Goal: Information Seeking & Learning: Learn about a topic

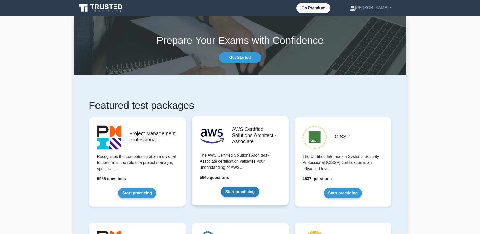
scroll to position [50, 0]
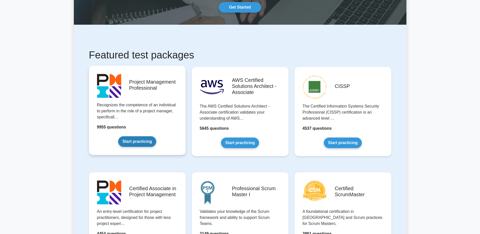
click at [148, 145] on link "Start practicing" at bounding box center [137, 141] width 38 height 11
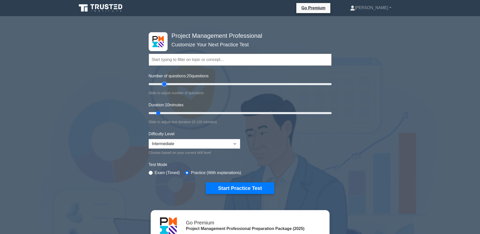
drag, startPoint x: 156, startPoint y: 85, endPoint x: 163, endPoint y: 85, distance: 6.8
type input "20"
click at [163, 85] on input "Number of questions: 20 questions" at bounding box center [240, 84] width 183 height 6
drag, startPoint x: 159, startPoint y: 114, endPoint x: 171, endPoint y: 113, distance: 12.1
type input "20"
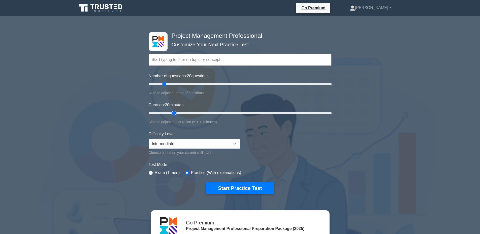
click at [171, 113] on input "Duration: 20 minutes" at bounding box center [240, 113] width 183 height 6
click at [227, 188] on button "Start Practice Test" at bounding box center [240, 189] width 68 height 12
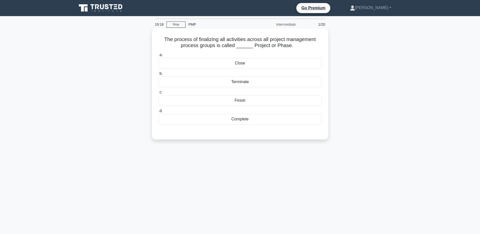
click at [242, 63] on div "Close" at bounding box center [240, 63] width 163 height 11
click at [159, 57] on input "a. Close" at bounding box center [159, 54] width 0 height 3
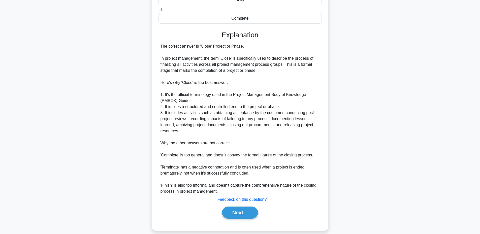
scroll to position [107, 0]
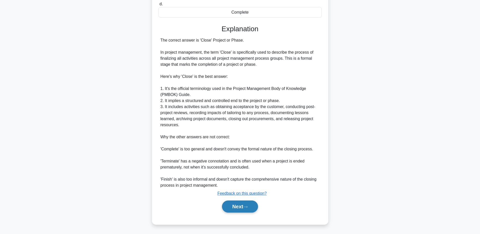
click at [241, 207] on button "Next" at bounding box center [240, 207] width 36 height 12
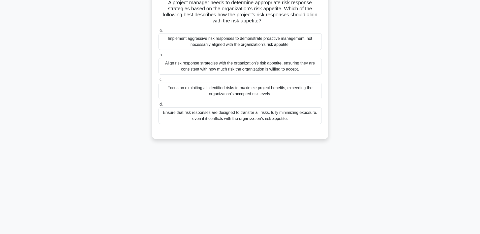
scroll to position [0, 0]
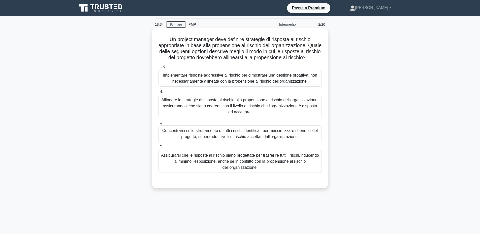
click at [303, 115] on font "Allineare le strategie di risposta al rischio alla propensione al rischio dell'…" at bounding box center [240, 106] width 159 height 18
click at [159, 94] on input "B. Allineare le strategie di risposta al rischio alla propensione al rischio de…" at bounding box center [159, 91] width 0 height 3
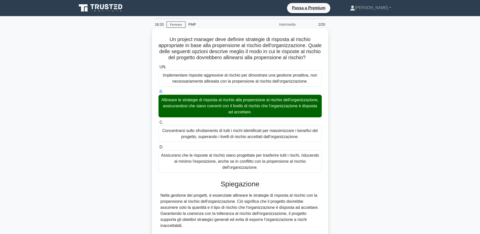
scroll to position [84, 0]
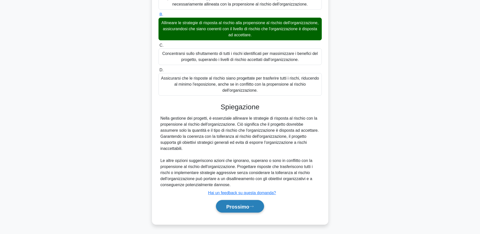
click at [237, 205] on font "Prossimo" at bounding box center [238, 207] width 23 height 6
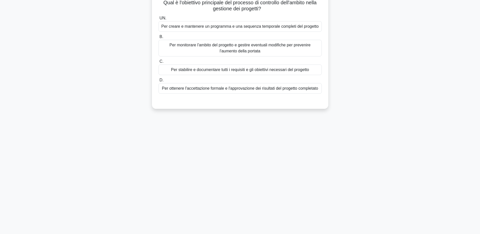
scroll to position [0, 0]
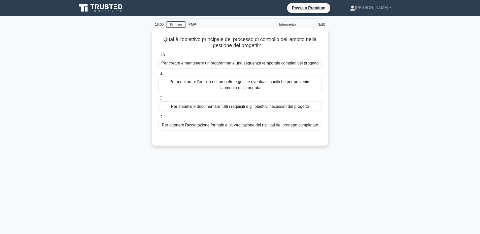
click at [289, 89] on font "Per monitorare l'ambito del progetto e gestire eventuali modifiche per prevenir…" at bounding box center [240, 85] width 159 height 12
click at [159, 75] on input "B. Per monitorare l'ambito del progetto e gestire eventuali modifiche per preve…" at bounding box center [159, 73] width 0 height 3
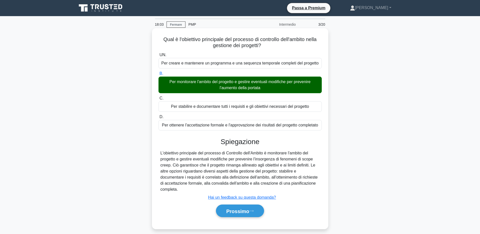
scroll to position [25, 0]
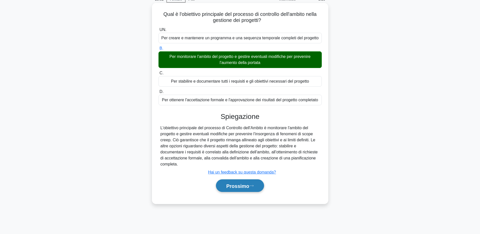
click at [247, 187] on font "Prossimo" at bounding box center [238, 186] width 23 height 6
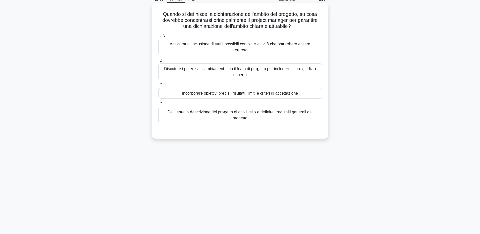
click at [302, 94] on div "Incorporare obiettivi precisi, risultati, limiti e criteri di accettazione" at bounding box center [240, 93] width 163 height 11
click at [159, 87] on input "C. Incorporare obiettivi precisi, risultati, limiti e criteri di accettazione" at bounding box center [159, 85] width 0 height 3
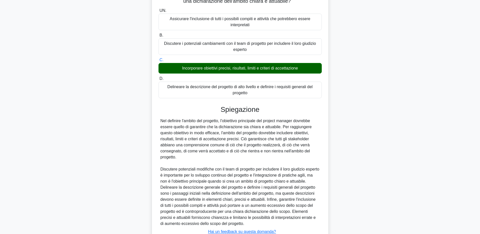
scroll to position [90, 0]
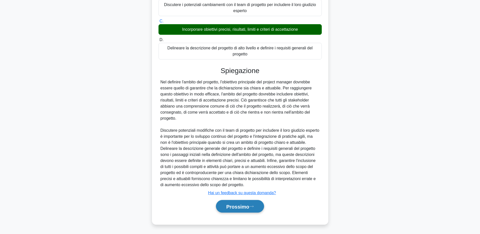
click at [246, 205] on font "Prossimo" at bounding box center [238, 207] width 23 height 6
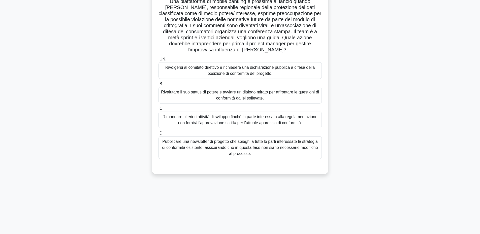
scroll to position [0, 0]
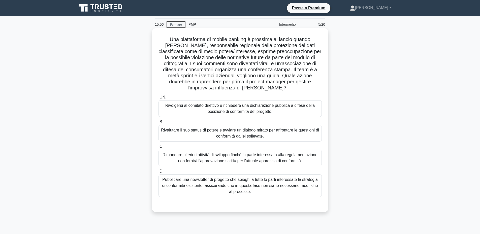
click at [315, 138] on font "Rivalutare il suo status di potere e avviare un dialogo mirato per affrontare l…" at bounding box center [240, 133] width 159 height 12
click at [159, 124] on input "B. Rivalutare il suo status di potere e avviare un dialogo mirato per affrontar…" at bounding box center [159, 122] width 0 height 3
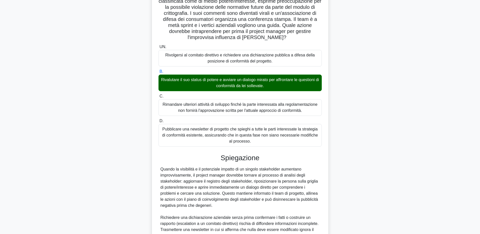
scroll to position [126, 0]
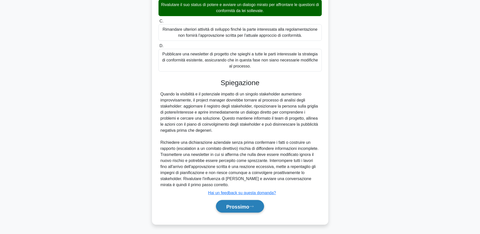
click at [259, 205] on button "Prossimo" at bounding box center [240, 206] width 48 height 13
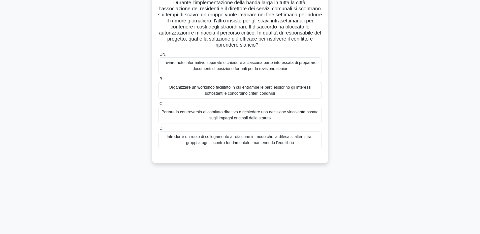
scroll to position [0, 0]
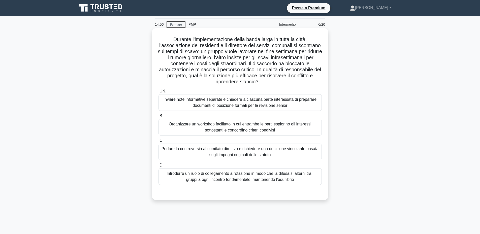
click at [303, 128] on font "Organizzare un workshop facilitato in cui entrambe le parti esplorino gli inter…" at bounding box center [240, 127] width 159 height 12
click at [159, 118] on input "B. Organizzare un workshop facilitato in cui entrambe le parti esplorino gli in…" at bounding box center [159, 116] width 0 height 3
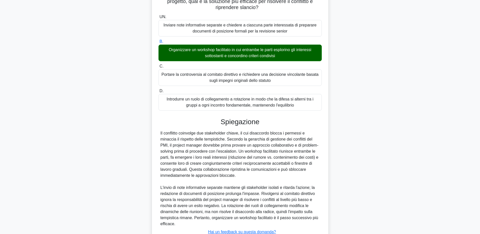
scroll to position [114, 0]
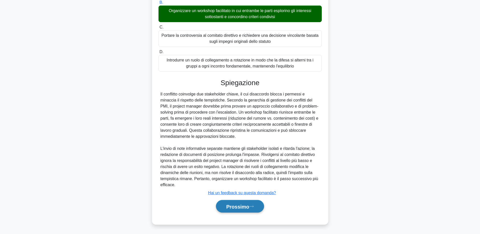
click at [229, 207] on font "Prossimo" at bounding box center [238, 207] width 23 height 6
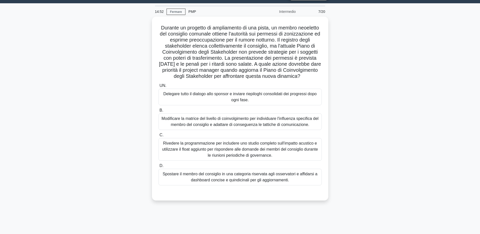
scroll to position [0, 0]
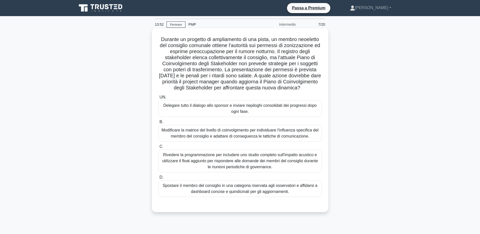
click at [305, 138] on font "Modificare la matrice del livello di coinvolgimento per individuare l'influenza…" at bounding box center [240, 133] width 157 height 10
click at [159, 124] on input "B. Modificare la matrice del livello di coinvolgimento per individuare l'influe…" at bounding box center [159, 122] width 0 height 3
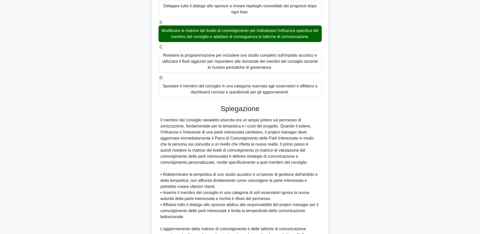
scroll to position [168, 0]
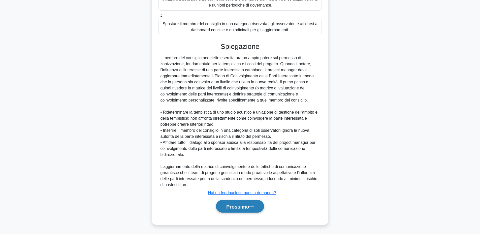
click at [249, 209] on font "Prossimo" at bounding box center [238, 207] width 23 height 6
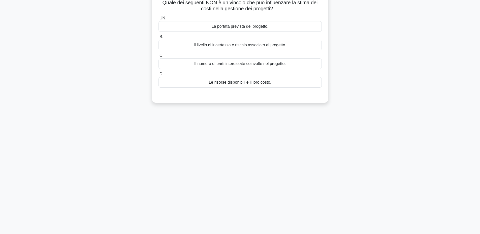
scroll to position [0, 0]
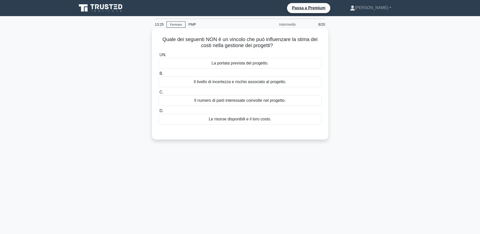
click at [291, 101] on div "Il numero di parti interessate coinvolte nel progetto." at bounding box center [240, 100] width 163 height 11
click at [159, 94] on input "C. Il numero di parti interessate coinvolte nel progetto." at bounding box center [159, 92] width 0 height 3
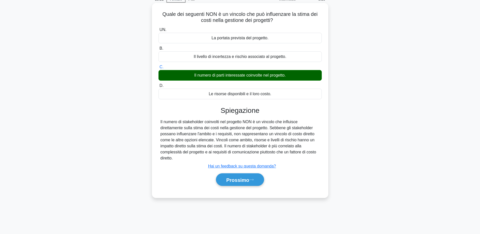
scroll to position [38, 0]
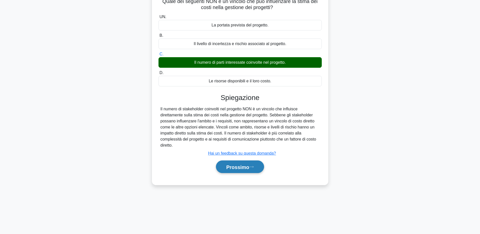
click at [258, 164] on button "Prossimo" at bounding box center [240, 167] width 48 height 13
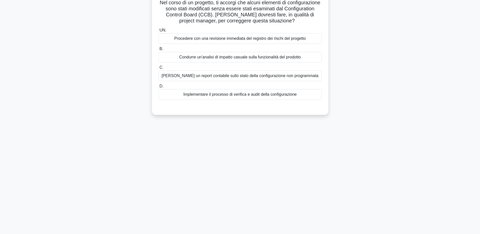
scroll to position [0, 0]
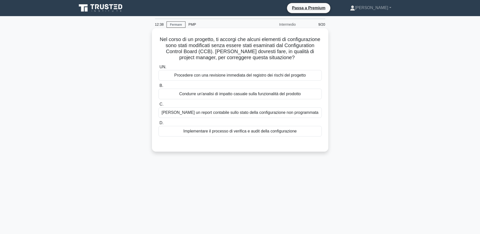
click at [294, 76] on font "Procedere con una revisione immediata del registro dei rischi del progetto" at bounding box center [240, 75] width 132 height 4
click at [159, 69] on input "UN. Procedere con una revisione immediata del registro dei rischi del progetto" at bounding box center [159, 67] width 0 height 3
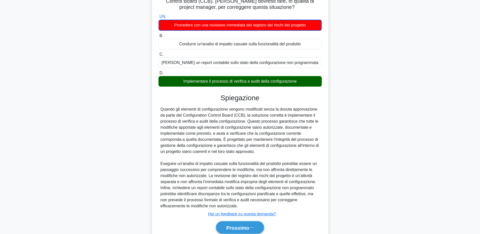
scroll to position [72, 0]
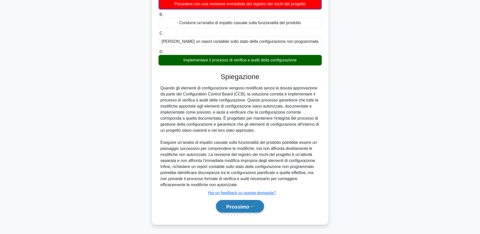
click at [252, 206] on icon at bounding box center [251, 206] width 5 height 3
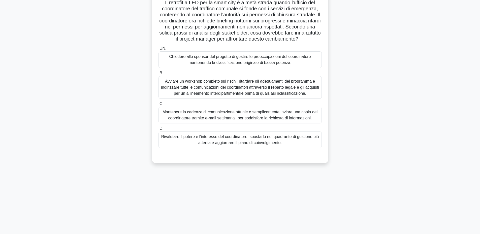
scroll to position [0, 0]
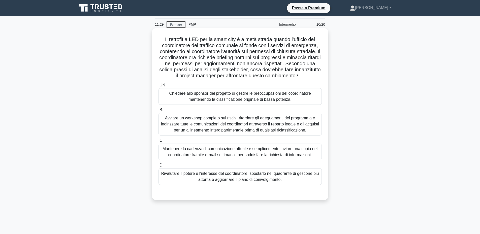
click at [302, 105] on div "Chiedere allo sponsor del progetto di gestire le preoccupazioni del coordinator…" at bounding box center [240, 96] width 163 height 17
click at [159, 87] on input "UN. Chiedere allo sponsor del progetto di gestire le preoccupazioni del coordin…" at bounding box center [159, 85] width 0 height 3
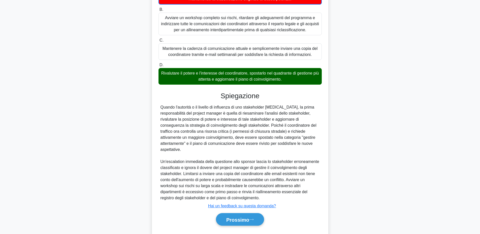
scroll to position [115, 0]
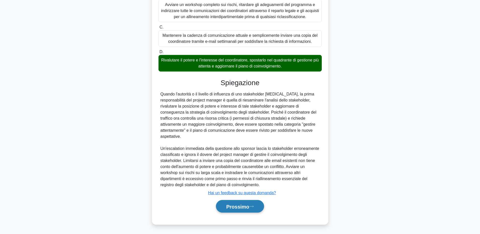
click at [249, 206] on font "Prossimo" at bounding box center [238, 207] width 23 height 6
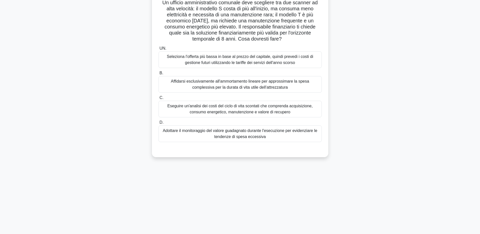
scroll to position [0, 0]
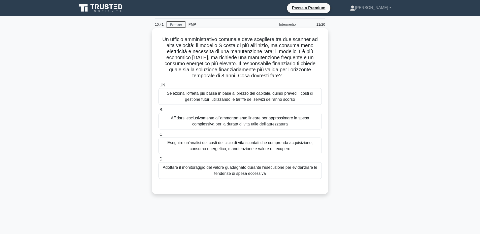
click at [304, 150] on font "Eseguire un'analisi dei costi del ciclo di vita scontati che comprenda acquisiz…" at bounding box center [240, 146] width 159 height 12
click at [159, 136] on input "C. Eseguire un'analisi dei costi del ciclo di vita scontati che comprenda acqui…" at bounding box center [159, 134] width 0 height 3
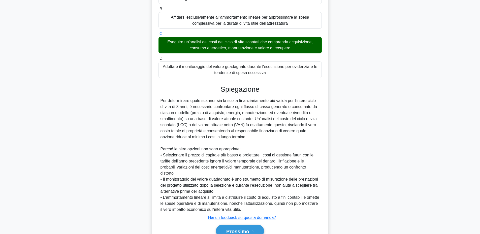
scroll to position [126, 0]
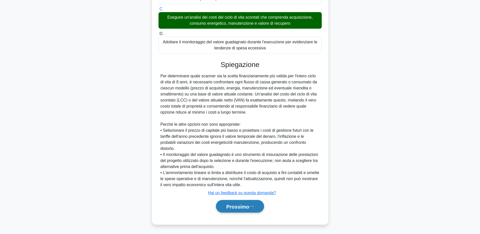
click at [258, 206] on button "Prossimo" at bounding box center [240, 206] width 48 height 13
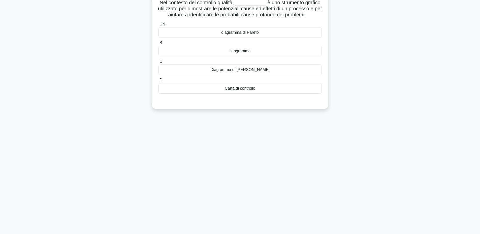
scroll to position [0, 0]
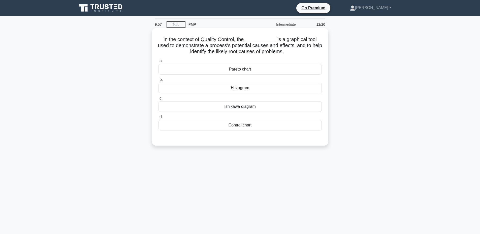
click at [249, 107] on div "Ishikawa diagram" at bounding box center [240, 106] width 163 height 11
click at [159, 100] on input "c. Ishikawa diagram" at bounding box center [159, 98] width 0 height 3
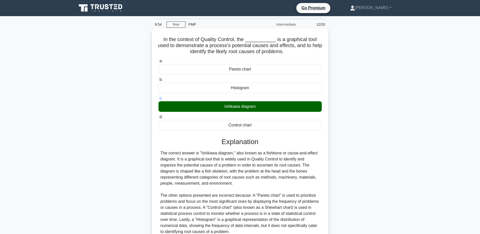
scroll to position [47, 0]
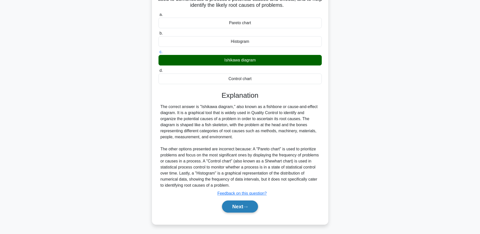
click at [241, 209] on button "Next" at bounding box center [240, 207] width 36 height 12
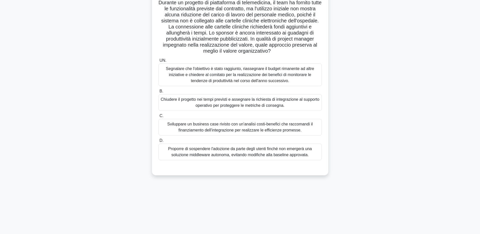
scroll to position [13, 0]
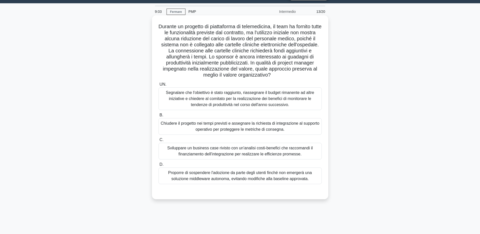
click at [276, 149] on font "Sviluppare un business case rivisto con un'analisi costi-benefici che raccomand…" at bounding box center [240, 151] width 146 height 10
click at [159, 142] on input "C. Sviluppare un business case rivisto con un'analisi costi-benefici che raccom…" at bounding box center [159, 139] width 0 height 3
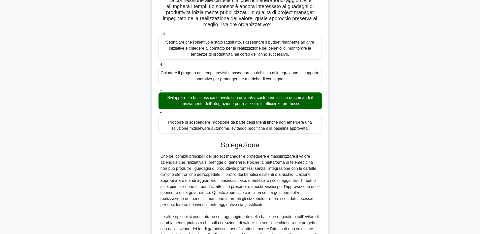
scroll to position [120, 0]
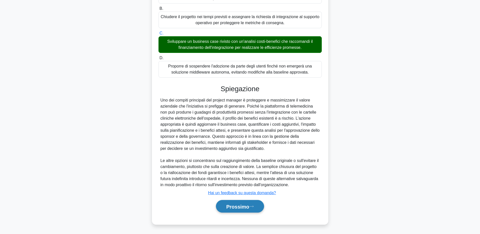
click at [251, 206] on icon at bounding box center [251, 206] width 5 height 3
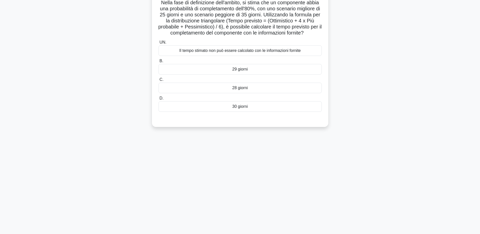
scroll to position [0, 0]
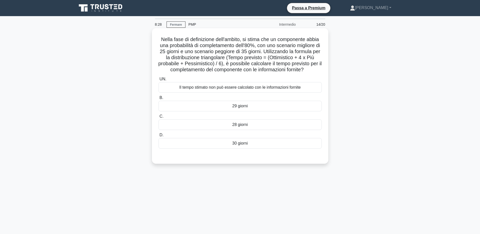
click at [284, 87] on font "Il tempo stimato non può essere calcolato con le informazioni fornite" at bounding box center [240, 87] width 122 height 4
click at [159, 81] on input "UN. Il tempo stimato non può essere calcolato con le informazioni fornite" at bounding box center [159, 79] width 0 height 3
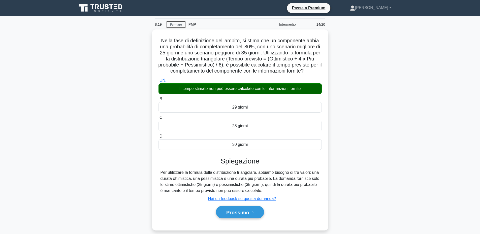
scroll to position [38, 0]
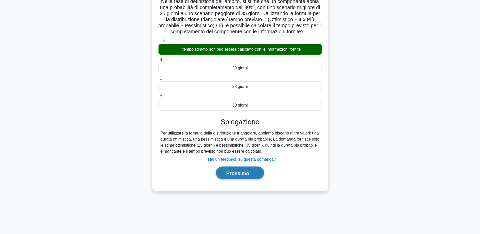
click at [258, 174] on button "Prossimo" at bounding box center [240, 173] width 48 height 13
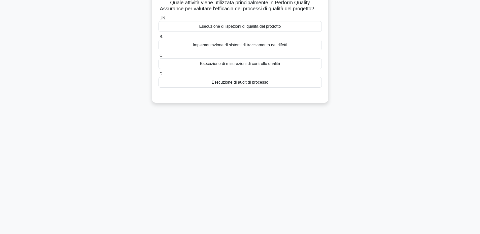
scroll to position [0, 0]
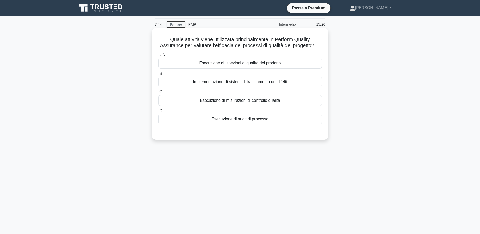
click at [279, 103] on font "Esecuzione di misurazioni di controllo qualità" at bounding box center [240, 100] width 80 height 4
click at [159, 94] on input "C. Esecuzione di misurazioni di controllo qualità" at bounding box center [159, 92] width 0 height 3
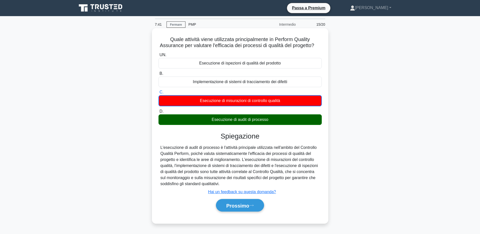
scroll to position [38, 0]
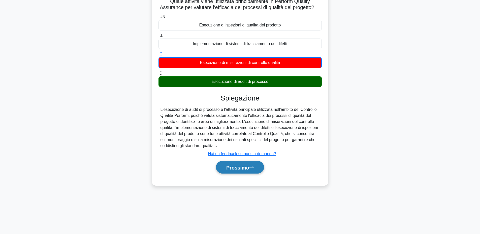
click at [257, 174] on button "Prossimo" at bounding box center [240, 167] width 48 height 13
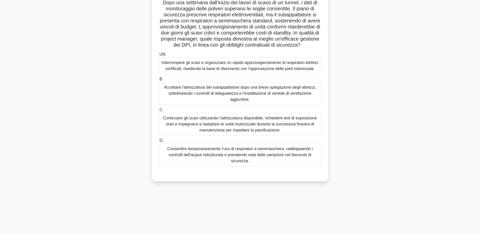
scroll to position [0, 0]
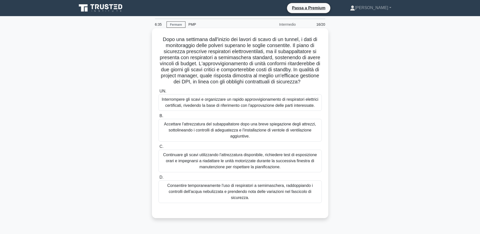
click at [283, 108] on font "Interrompere gli scavi e organizzare un rapido approvvigionamento di respirator…" at bounding box center [240, 102] width 157 height 10
click at [159, 93] on input "UN. Interrompere gli scavi e organizzare un rapido approvvigionamento di respir…" at bounding box center [159, 91] width 0 height 3
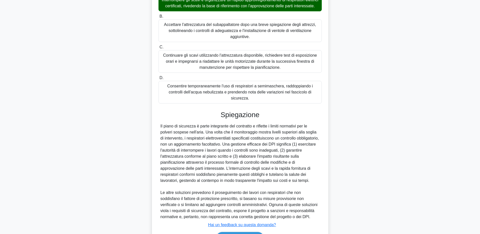
scroll to position [144, 0]
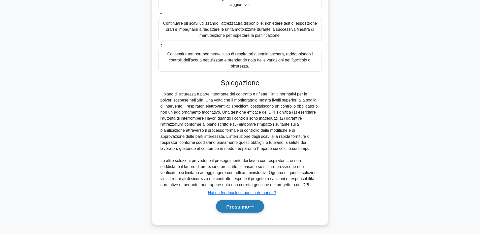
click at [252, 203] on button "Prossimo" at bounding box center [240, 206] width 48 height 13
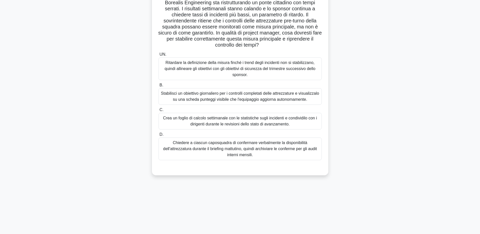
scroll to position [0, 0]
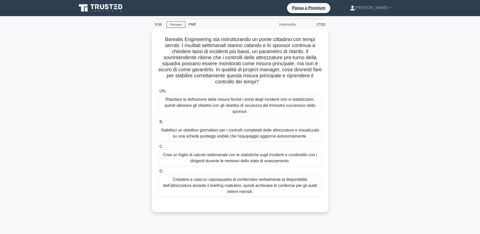
click at [302, 136] on font "Stabilisci un obiettivo giornaliero per i controlli completati delle attrezzatu…" at bounding box center [240, 133] width 158 height 10
click at [159, 124] on input "B. Stabilisci un obiettivo giornaliero per i controlli completati delle attrezz…" at bounding box center [159, 122] width 0 height 3
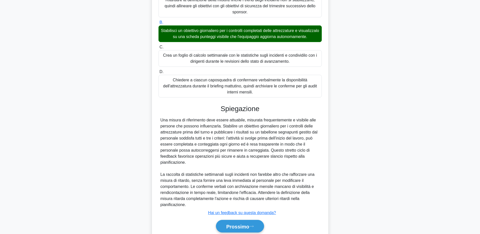
scroll to position [126, 0]
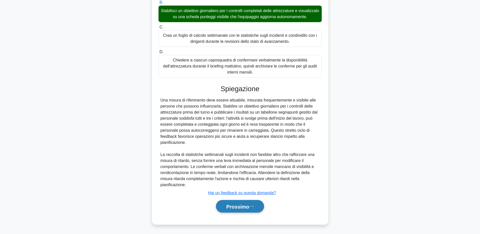
click at [261, 208] on button "Prossimo" at bounding box center [240, 206] width 48 height 13
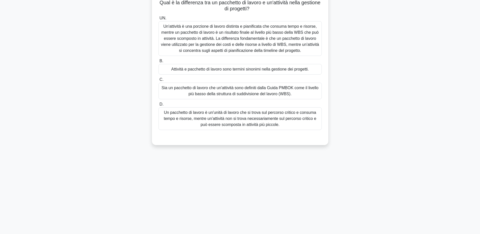
scroll to position [0, 0]
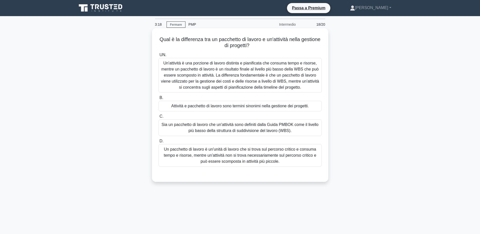
click at [313, 82] on font "Un'attività è una porzione di lavoro distinta e pianificata che consuma tempo e…" at bounding box center [240, 75] width 158 height 29
click at [159, 57] on input "UN. Un'attività è una porzione di lavoro distinta e pianificata che consuma tem…" at bounding box center [159, 54] width 0 height 3
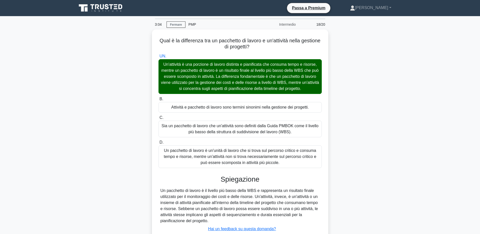
scroll to position [38, 0]
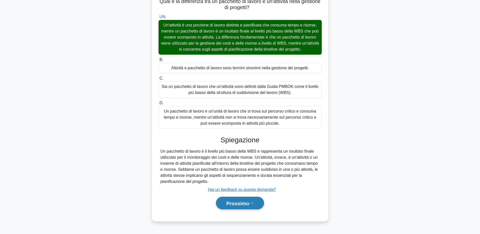
click at [240, 201] on font "Prossimo" at bounding box center [238, 204] width 23 height 6
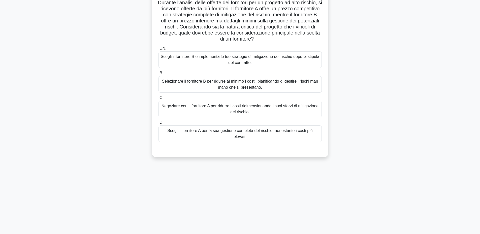
scroll to position [0, 0]
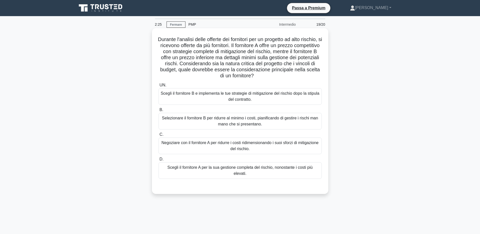
click at [285, 169] on font "Scegli il fornitore A per la sua gestione completa del rischio, nonostante i co…" at bounding box center [239, 170] width 145 height 10
click at [159, 161] on input "D. Scegli il fornitore A per la sua gestione completa del rischio, nonostante i…" at bounding box center [159, 159] width 0 height 3
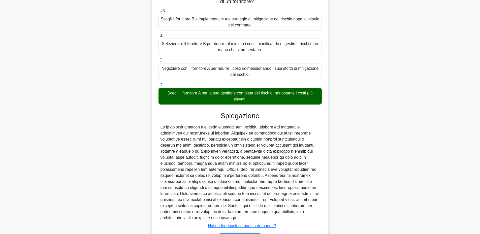
scroll to position [102, 0]
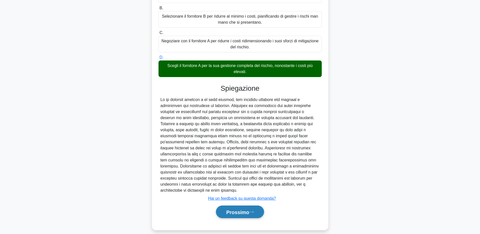
click at [254, 206] on button "Prossimo" at bounding box center [240, 212] width 48 height 13
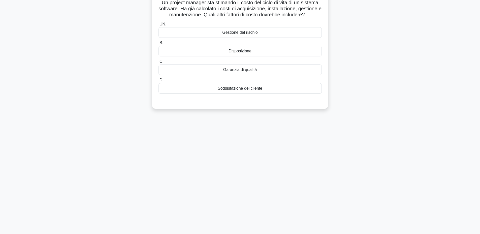
scroll to position [0, 0]
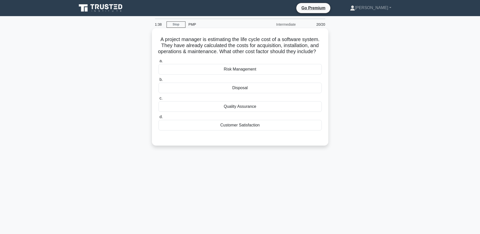
click at [253, 75] on div "Risk Management" at bounding box center [240, 69] width 163 height 11
click at [159, 63] on input "a. Risk Management" at bounding box center [159, 61] width 0 height 3
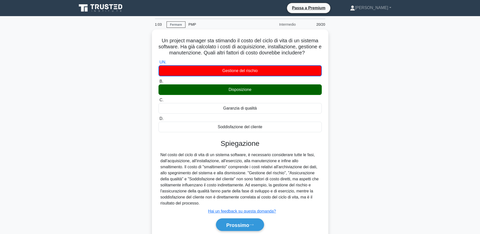
scroll to position [25, 0]
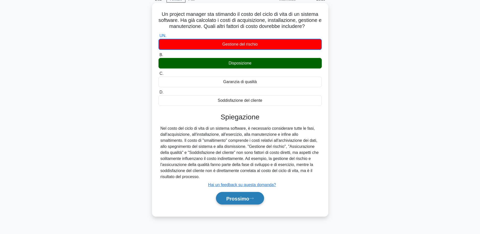
click at [249, 196] on font "Prossimo" at bounding box center [238, 199] width 23 height 6
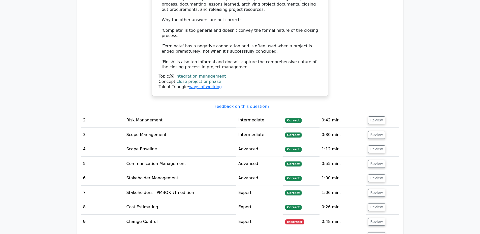
scroll to position [858, 0]
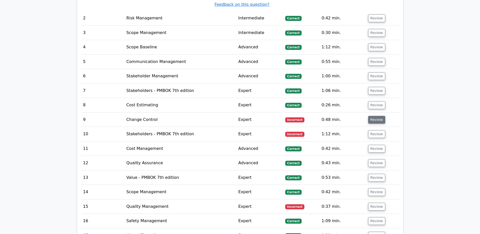
click at [380, 116] on button "Review" at bounding box center [377, 120] width 17 height 8
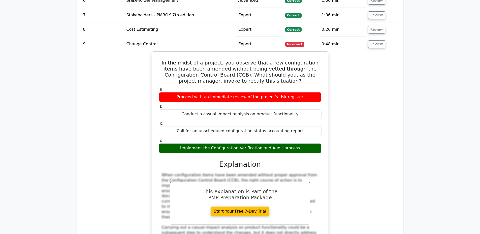
scroll to position [1059, 0]
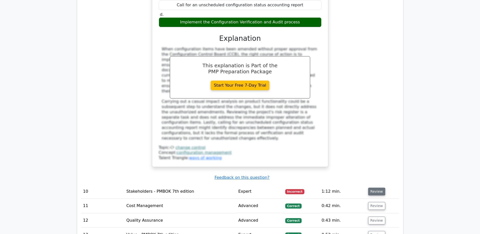
click at [379, 188] on button "Review" at bounding box center [377, 192] width 17 height 8
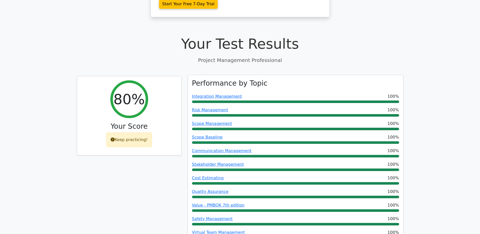
scroll to position [0, 0]
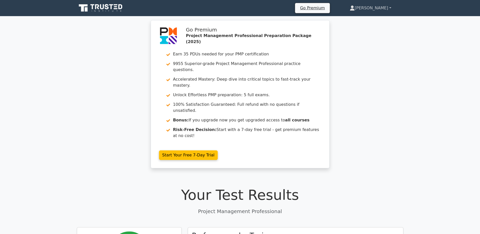
click at [382, 8] on link "[PERSON_NAME]" at bounding box center [371, 8] width 66 height 10
click at [391, 8] on link "[PERSON_NAME]" at bounding box center [371, 8] width 66 height 10
click at [380, 8] on link "[PERSON_NAME]" at bounding box center [371, 8] width 66 height 10
click at [379, 5] on link "[PERSON_NAME]" at bounding box center [371, 8] width 66 height 10
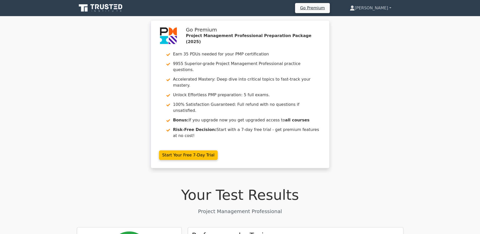
click at [386, 8] on link "[PERSON_NAME]" at bounding box center [371, 8] width 66 height 10
click at [390, 8] on link "[PERSON_NAME]" at bounding box center [371, 8] width 66 height 10
click at [377, 8] on link "[PERSON_NAME]" at bounding box center [371, 8] width 66 height 10
click at [355, 9] on icon at bounding box center [352, 8] width 5 height 5
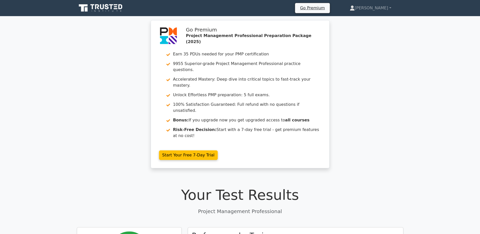
click at [111, 8] on icon at bounding box center [111, 6] width 4 height 5
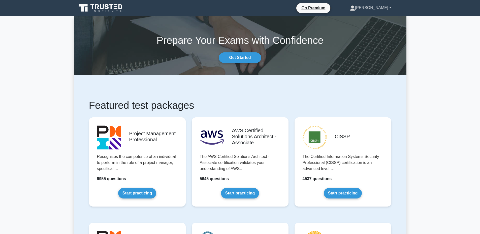
click at [390, 9] on link "[PERSON_NAME]" at bounding box center [371, 8] width 66 height 10
click at [367, 27] on link "Settings" at bounding box center [358, 28] width 40 height 8
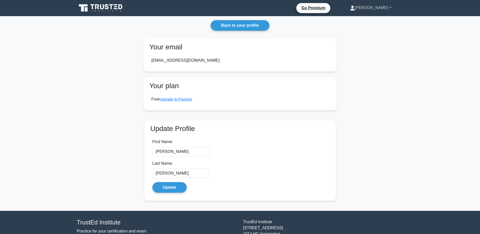
click at [382, 9] on link "[PERSON_NAME]" at bounding box center [371, 8] width 66 height 10
click at [365, 26] on link "Settings" at bounding box center [358, 28] width 40 height 8
click at [378, 9] on link "[PERSON_NAME]" at bounding box center [371, 8] width 66 height 10
click at [366, 18] on link "Profile" at bounding box center [358, 20] width 40 height 8
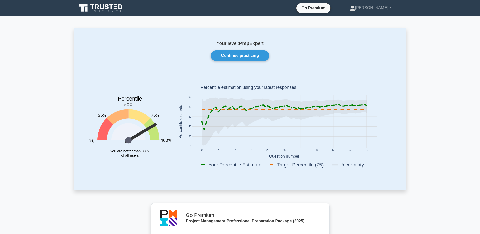
click at [101, 5] on icon at bounding box center [102, 6] width 4 height 5
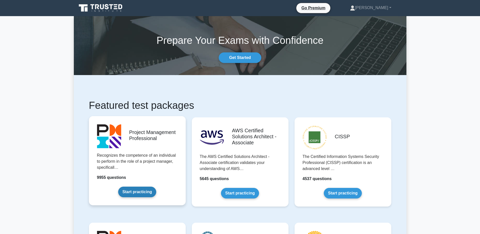
click at [144, 193] on link "Start practicing" at bounding box center [137, 192] width 38 height 11
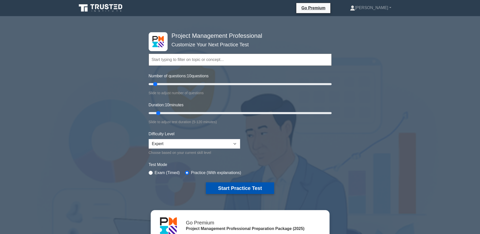
click at [240, 188] on button "Start Practice Test" at bounding box center [240, 189] width 68 height 12
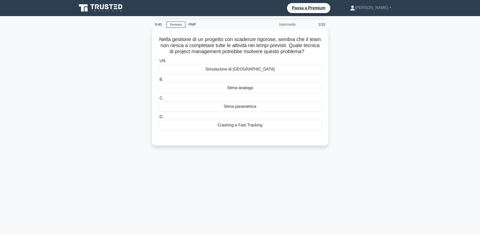
click at [251, 123] on font "Crashing e Fast Tracking" at bounding box center [240, 125] width 45 height 4
click at [159, 119] on input "D. Crashing e Fast Tracking" at bounding box center [159, 117] width 0 height 3
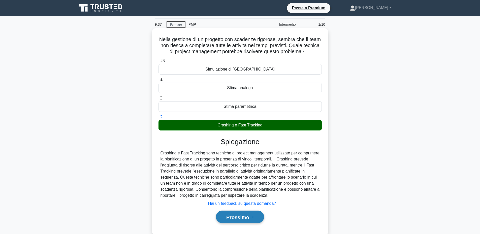
click at [235, 221] on button "Prossimo" at bounding box center [240, 217] width 48 height 13
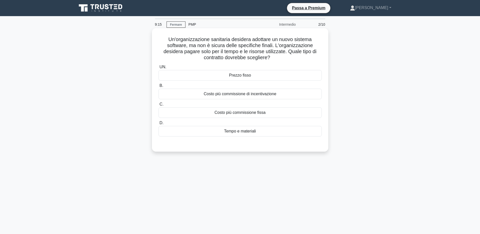
click at [251, 130] on font "Tempo e materiali" at bounding box center [240, 131] width 32 height 4
click at [159, 125] on input "D. Tempo e materiali" at bounding box center [159, 123] width 0 height 3
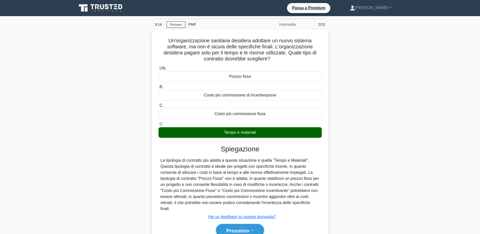
scroll to position [38, 0]
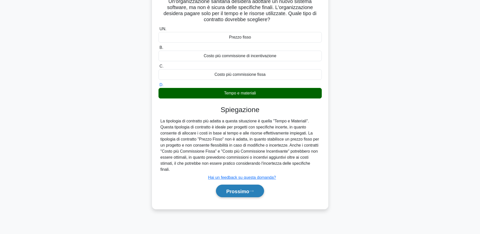
click at [239, 192] on font "Prossimo" at bounding box center [238, 192] width 23 height 6
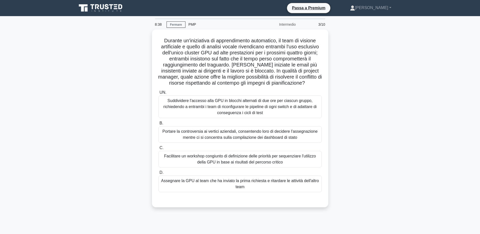
scroll to position [25, 0]
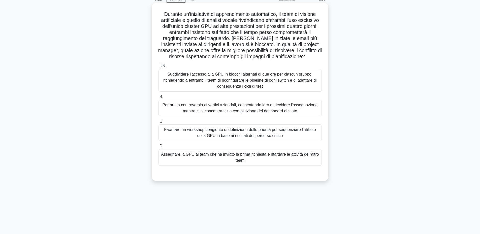
click at [276, 135] on font "Facilitare un workshop congiunto di definizione delle priorità per sequenziare …" at bounding box center [240, 133] width 152 height 10
click at [159, 123] on input "C. Facilitare un workshop congiunto di definizione delle priorità per sequenzia…" at bounding box center [159, 121] width 0 height 3
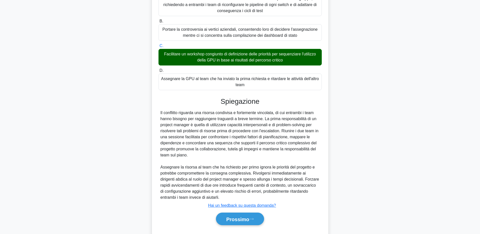
scroll to position [120, 0]
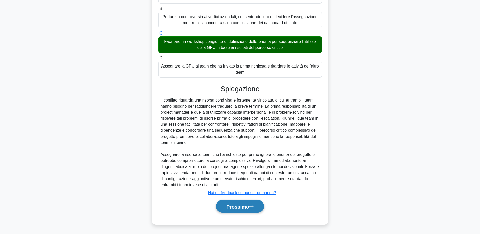
click at [252, 205] on icon at bounding box center [251, 206] width 5 height 3
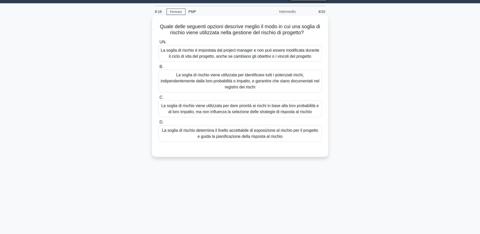
scroll to position [0, 0]
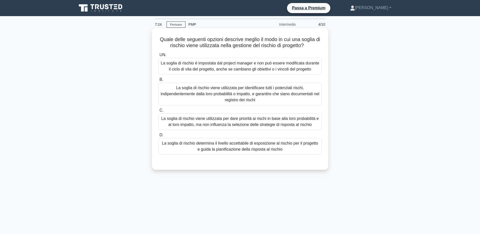
click at [282, 150] on font "La soglia di rischio determina il livello accettabile di esposizione al rischio…" at bounding box center [240, 146] width 156 height 10
click at [159, 137] on input "D. La soglia di rischio determina il livello accettabile di esposizione al risc…" at bounding box center [159, 135] width 0 height 3
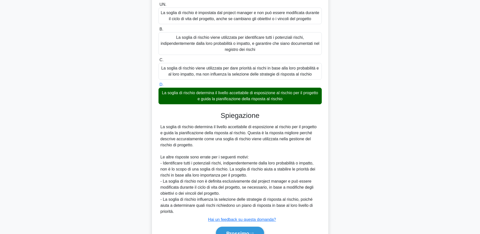
scroll to position [78, 0]
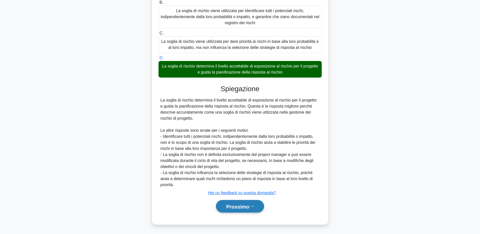
click at [249, 206] on font "Prossimo" at bounding box center [238, 207] width 23 height 6
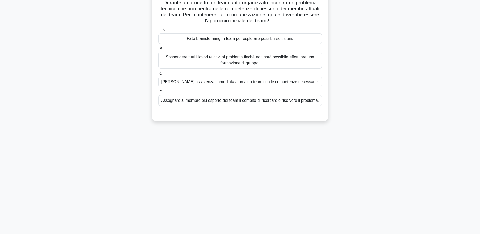
scroll to position [0, 0]
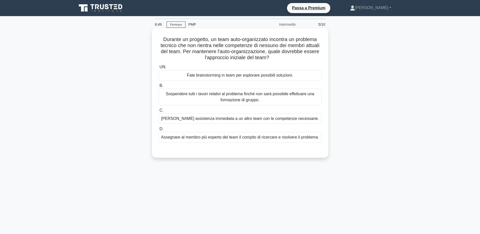
click at [289, 121] on font "[PERSON_NAME] assistenza immediata a un altro team con le competenze necessarie." at bounding box center [240, 119] width 158 height 4
click at [159, 112] on input "C. [PERSON_NAME] assistenza immediata a un altro team con le competenze necessa…" at bounding box center [159, 110] width 0 height 3
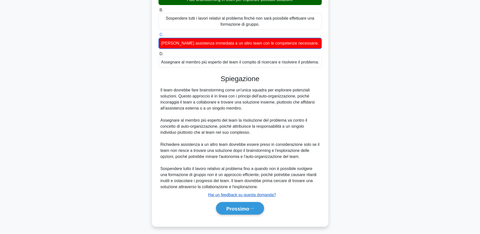
scroll to position [78, 0]
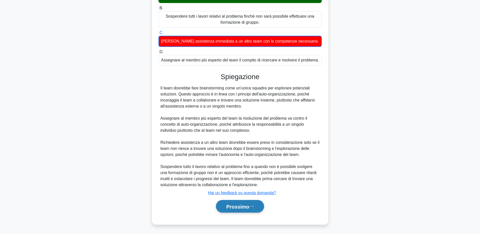
click at [238, 204] on font "Prossimo" at bounding box center [238, 207] width 23 height 6
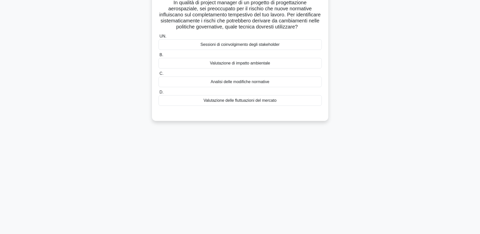
scroll to position [0, 0]
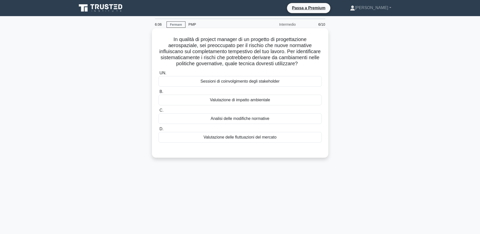
click at [263, 121] on font "Analisi delle modifiche normative" at bounding box center [240, 119] width 59 height 4
click at [159, 112] on input "C. Analisi delle modifiche normative" at bounding box center [159, 110] width 0 height 3
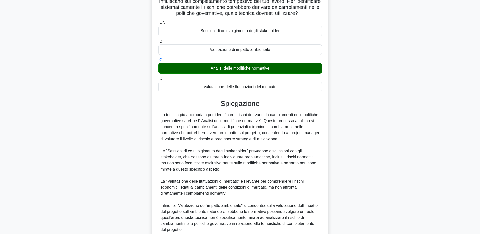
scroll to position [102, 0]
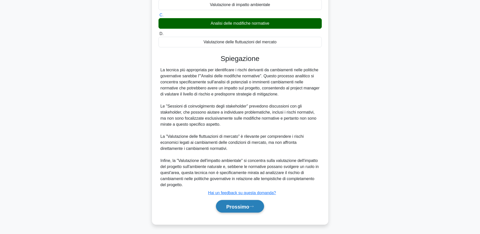
click at [249, 207] on font "Prossimo" at bounding box center [238, 207] width 23 height 6
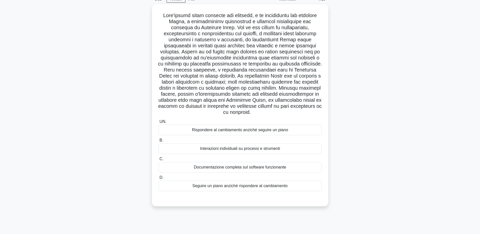
scroll to position [38, 0]
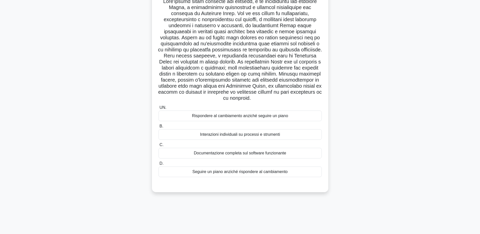
click at [280, 116] on font "Rispondere al cambiamento anziché seguire un piano" at bounding box center [240, 116] width 96 height 4
click at [159, 109] on input "UN. Rispondere al cambiamento anziché seguire un piano" at bounding box center [159, 107] width 0 height 3
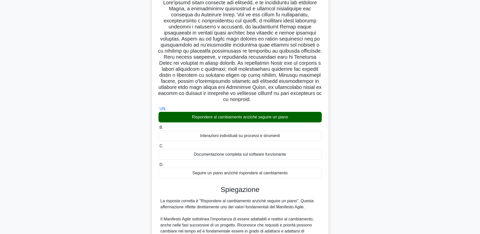
scroll to position [138, 0]
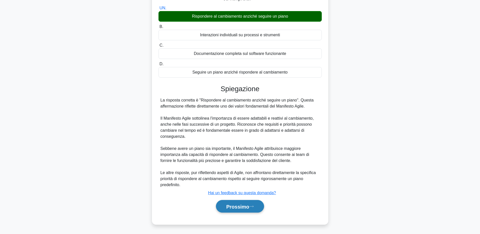
click at [240, 206] on font "Prossimo" at bounding box center [238, 207] width 23 height 6
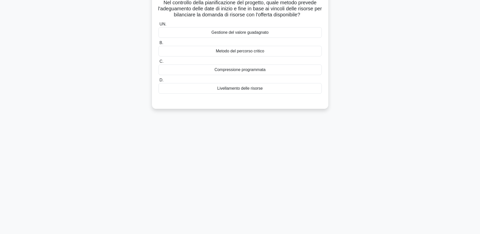
scroll to position [0, 0]
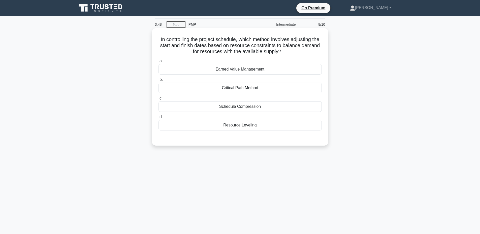
click at [229, 90] on div "Critical Path Method" at bounding box center [240, 88] width 163 height 11
click at [159, 81] on input "b. Critical Path Method" at bounding box center [159, 79] width 0 height 3
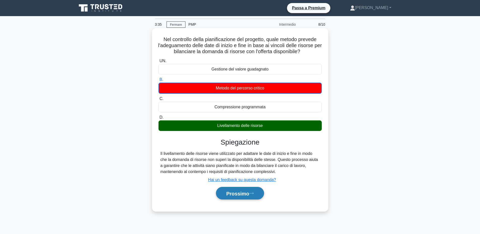
click at [263, 195] on button "Prossimo" at bounding box center [240, 193] width 48 height 13
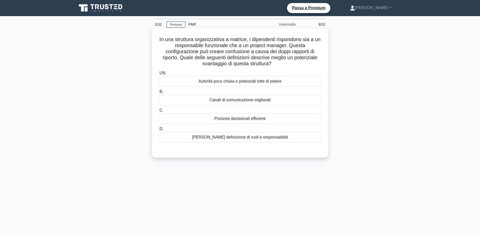
click at [274, 80] on font "Autorità poco chiara e potenziali lotte di potere" at bounding box center [240, 81] width 83 height 4
click at [159, 75] on input "UN. Autorità poco chiara e potenziali lotte di potere" at bounding box center [159, 73] width 0 height 3
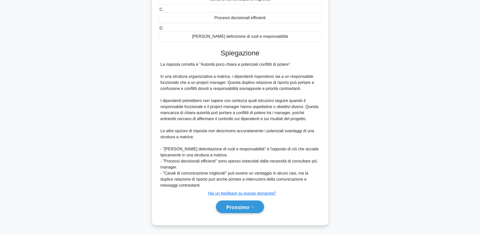
scroll to position [102, 0]
click at [243, 206] on font "Prossimo" at bounding box center [238, 207] width 23 height 6
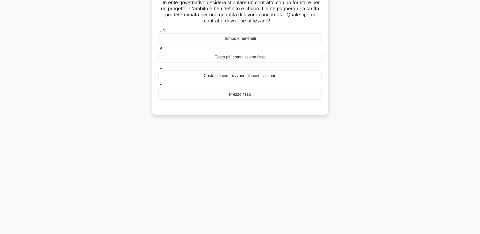
scroll to position [0, 0]
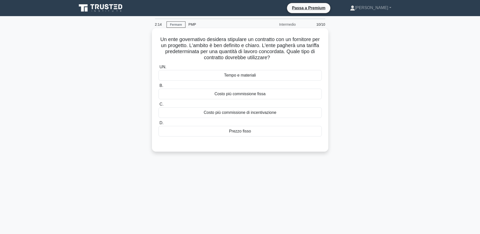
click at [270, 131] on div "Prezzo fisso" at bounding box center [240, 131] width 163 height 11
click at [159, 125] on input "D. Prezzo fisso" at bounding box center [159, 123] width 0 height 3
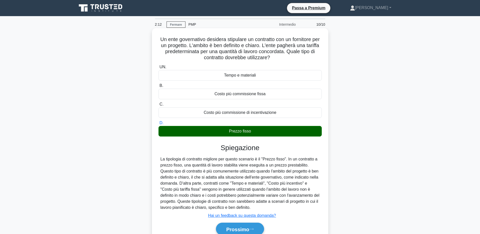
scroll to position [38, 0]
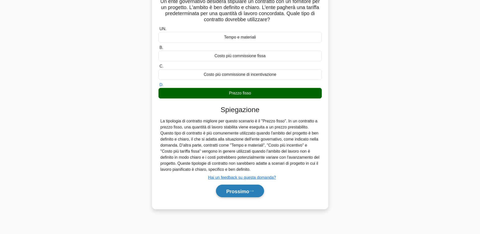
click at [254, 190] on icon at bounding box center [251, 191] width 5 height 3
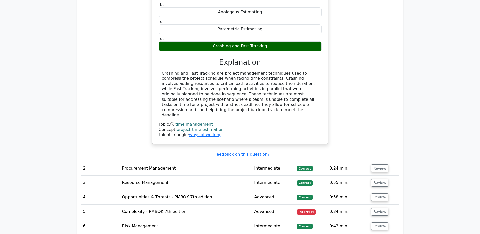
scroll to position [555, 0]
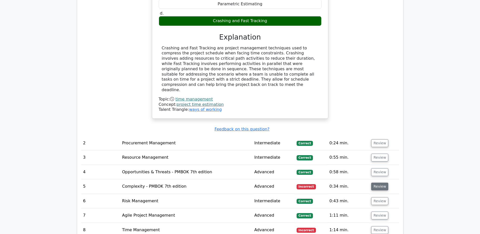
click at [373, 183] on button "Review" at bounding box center [380, 187] width 17 height 8
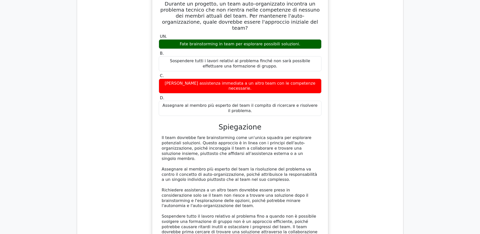
scroll to position [863, 0]
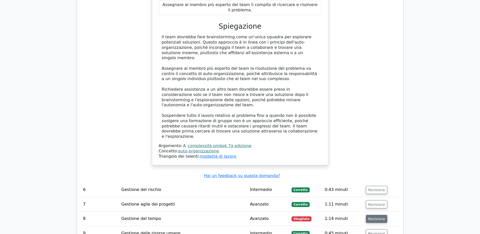
click at [376, 217] on font "Revisione" at bounding box center [377, 219] width 17 height 4
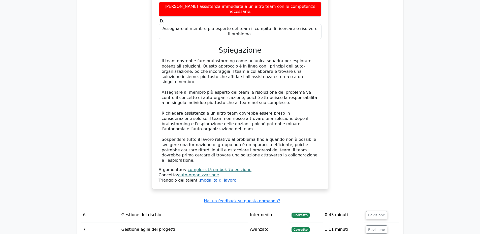
click at [223, 178] on font "modalità di lavoro" at bounding box center [218, 180] width 37 height 5
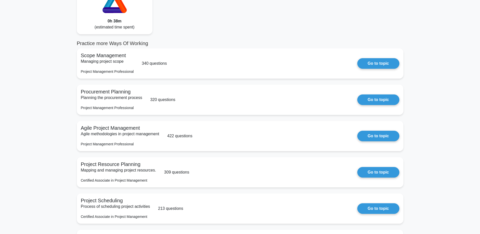
scroll to position [76, 0]
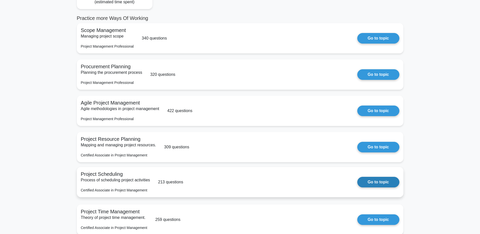
click at [370, 184] on link "Go to topic" at bounding box center [379, 182] width 42 height 11
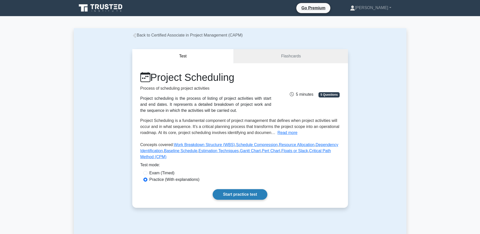
click at [250, 195] on link "Start practice test" at bounding box center [240, 194] width 55 height 11
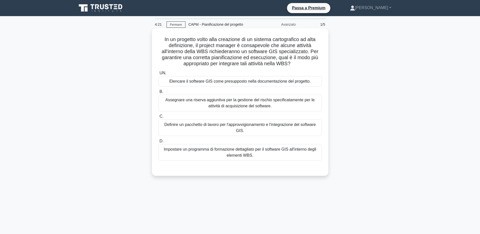
click at [305, 81] on font "Elencare il software GIS come presupposto nella documentazione del progetto." at bounding box center [240, 81] width 142 height 4
click at [159, 75] on input "UN. Elencare il software GIS come presupposto nella documentazione del progetto." at bounding box center [159, 73] width 0 height 3
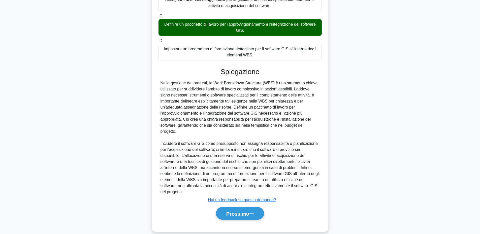
scroll to position [108, 0]
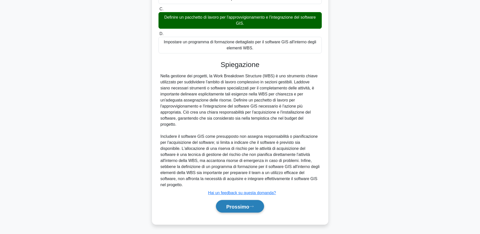
click at [254, 208] on button "Prossimo" at bounding box center [240, 206] width 48 height 13
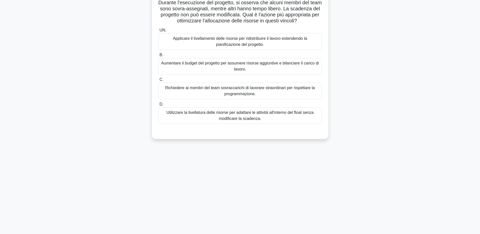
scroll to position [0, 0]
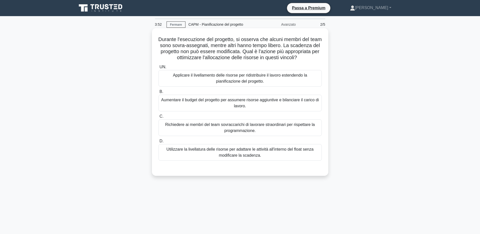
click at [268, 159] on font "Utilizzare la livellatura delle risorse per adattare le attività all'interno de…" at bounding box center [240, 153] width 159 height 12
click at [159, 143] on input "D. Utilizzare la livellatura delle risorse per adattare le attività all'interno…" at bounding box center [159, 141] width 0 height 3
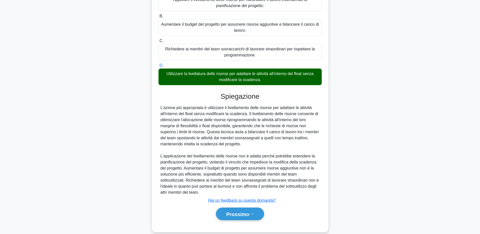
scroll to position [90, 0]
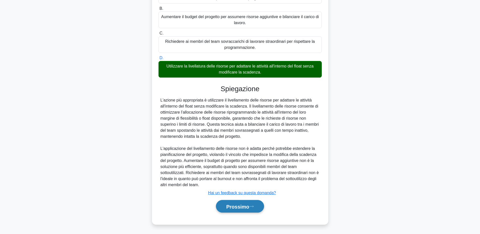
click at [243, 206] on font "Prossimo" at bounding box center [238, 207] width 23 height 6
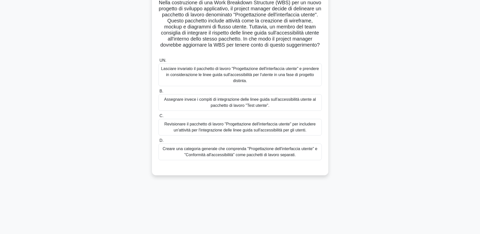
scroll to position [0, 0]
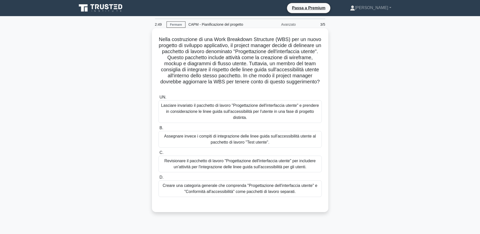
click at [277, 191] on font "Creare una categoria generale che comprenda "Progettazione dell'interfaccia ute…" at bounding box center [240, 189] width 155 height 10
click at [159, 179] on input "D. Creare una categoria generale che comprenda "Progettazione dell'interfaccia …" at bounding box center [159, 177] width 0 height 3
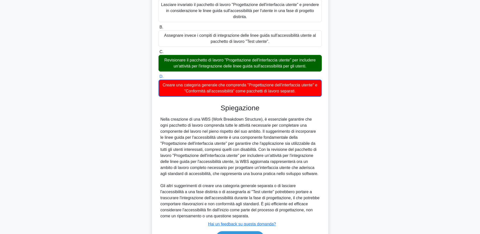
scroll to position [133, 0]
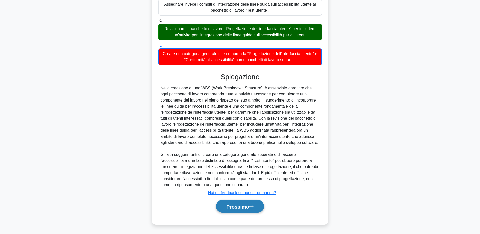
click at [257, 204] on button "Prossimo" at bounding box center [240, 206] width 48 height 13
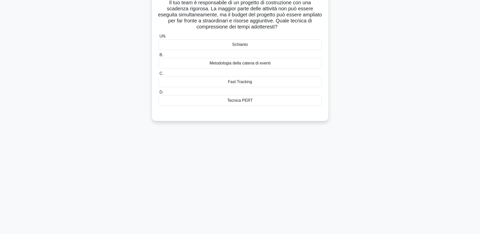
scroll to position [0, 0]
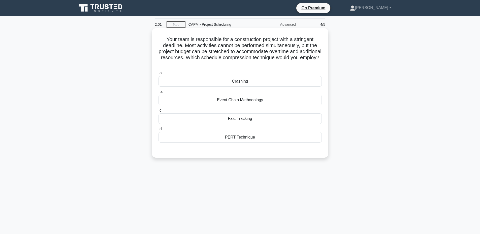
click at [256, 139] on div "PERT Technique" at bounding box center [240, 137] width 163 height 11
click at [159, 131] on input "d. PERT Technique" at bounding box center [159, 129] width 0 height 3
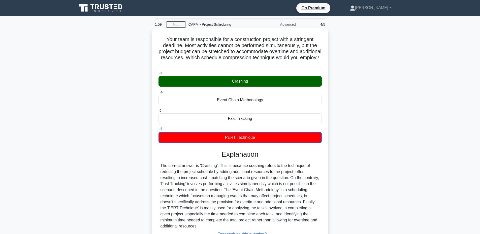
scroll to position [41, 0]
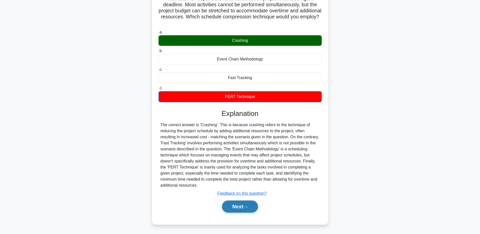
click at [244, 208] on button "Next" at bounding box center [240, 207] width 36 height 12
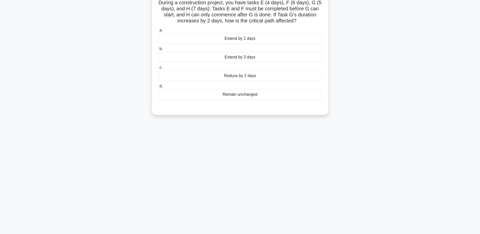
scroll to position [0, 0]
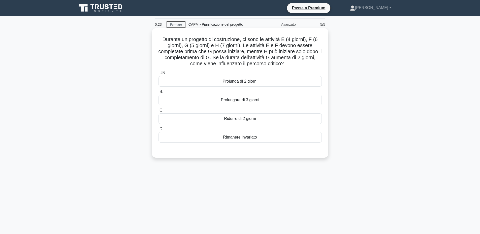
click at [271, 83] on div "Prolunga di 2 giorni" at bounding box center [240, 81] width 163 height 11
click at [159, 75] on input "UN. Prolunga di 2 giorni" at bounding box center [159, 73] width 0 height 3
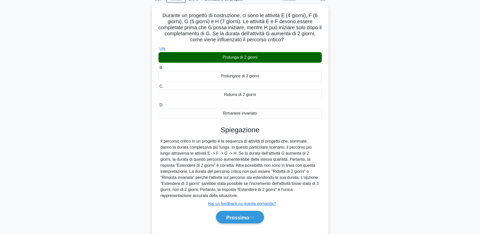
scroll to position [38, 0]
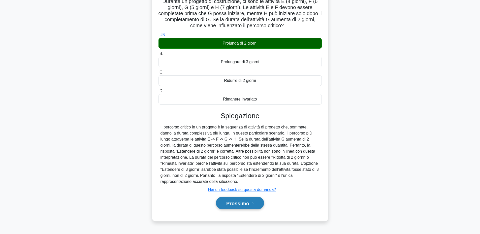
click at [239, 202] on font "Prossimo" at bounding box center [238, 204] width 23 height 6
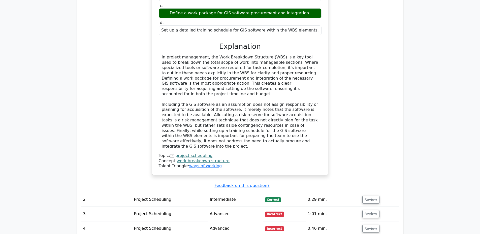
scroll to position [580, 0]
